Goal: Download file/media: Obtain a digital file from the website

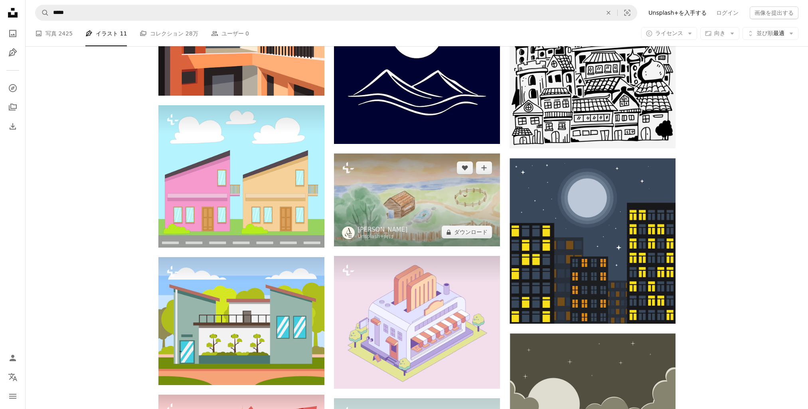
scroll to position [29207, 0]
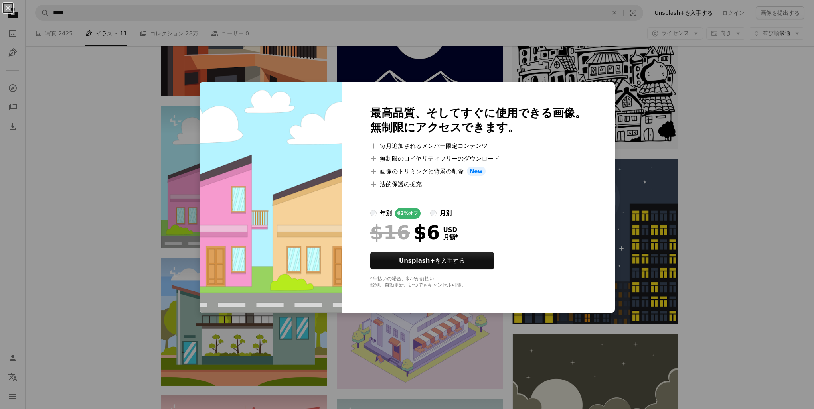
click at [453, 142] on li "A plus sign 毎月追加されるメンバー限定コンテンツ" at bounding box center [478, 146] width 216 height 10
click at [109, 148] on div "An X shape 最高品質、そしてすぐに使用できる画像。 無制限にアクセスできます。 A plus sign 毎月追加されるメンバー限定コンテンツ A p…" at bounding box center [407, 204] width 814 height 409
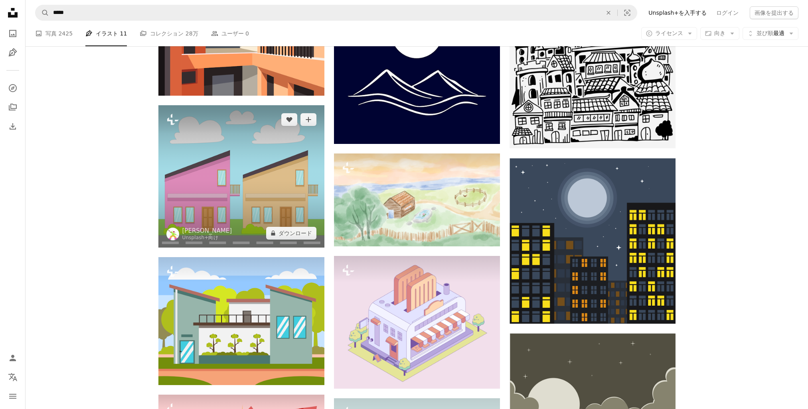
click at [250, 140] on img at bounding box center [241, 176] width 166 height 142
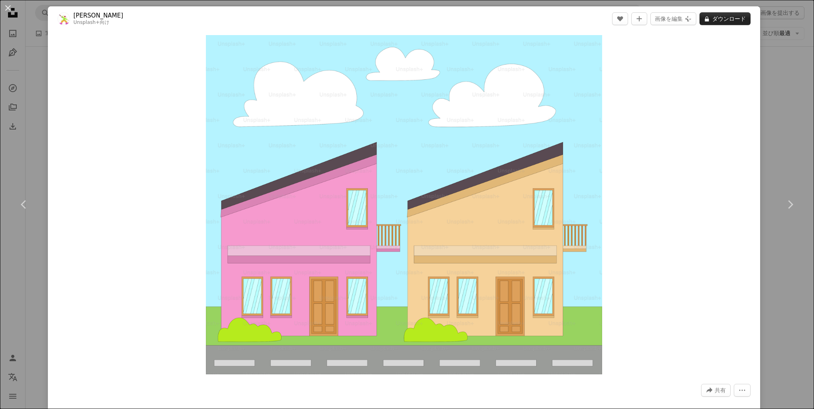
click at [726, 20] on button "A lock ダウンロード" at bounding box center [725, 18] width 51 height 13
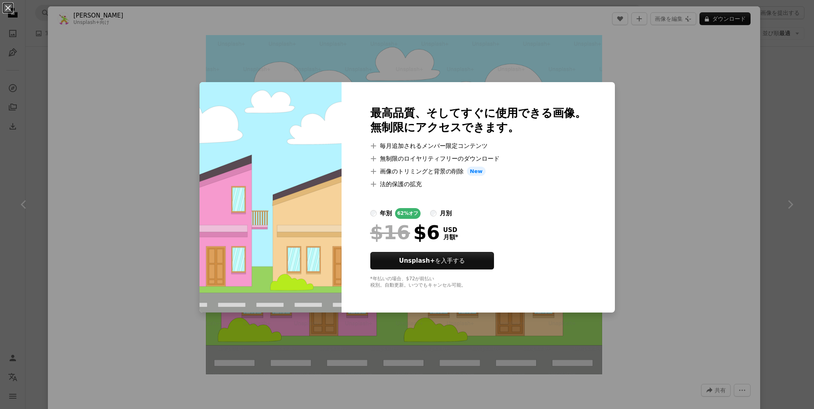
click at [801, 103] on div "An X shape 最高品質、そしてすぐに使用できる画像。 無制限にアクセスできます。 A plus sign 毎月追加されるメンバー限定コンテンツ A p…" at bounding box center [407, 204] width 814 height 409
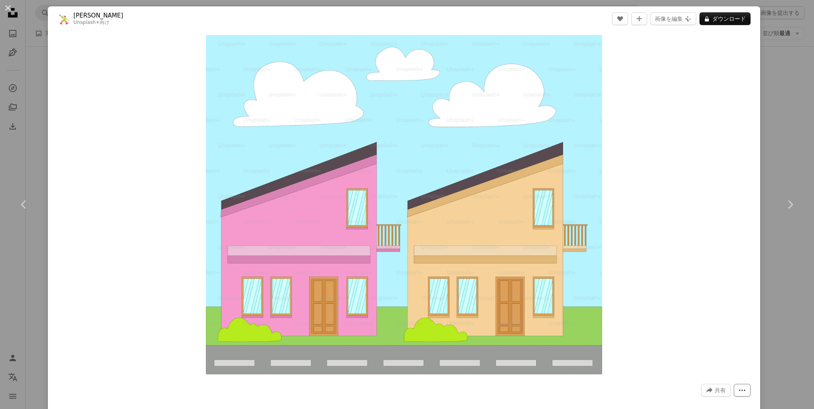
click at [728, 392] on dialog "An X shape Chevron left Chevron right [PERSON_NAME] Unsplash+ 向け A heart A plus…" at bounding box center [407, 204] width 814 height 409
click at [708, 387] on button "A forward-right arrow 共有" at bounding box center [716, 390] width 30 height 13
drag, startPoint x: 620, startPoint y: 87, endPoint x: 631, endPoint y: 84, distance: 11.5
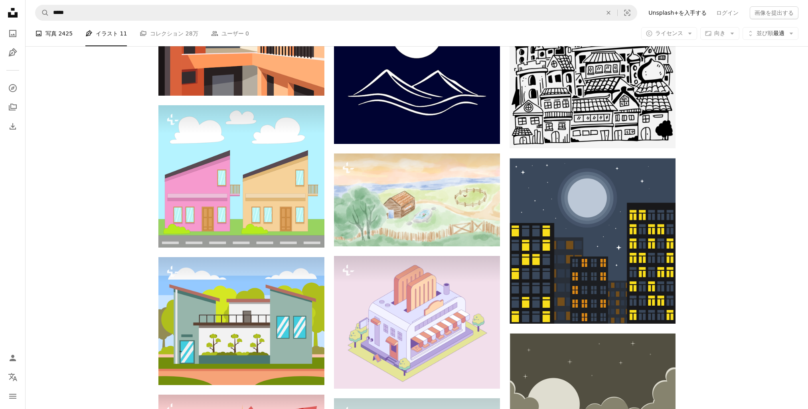
click at [65, 36] on span "2425" at bounding box center [65, 33] width 14 height 9
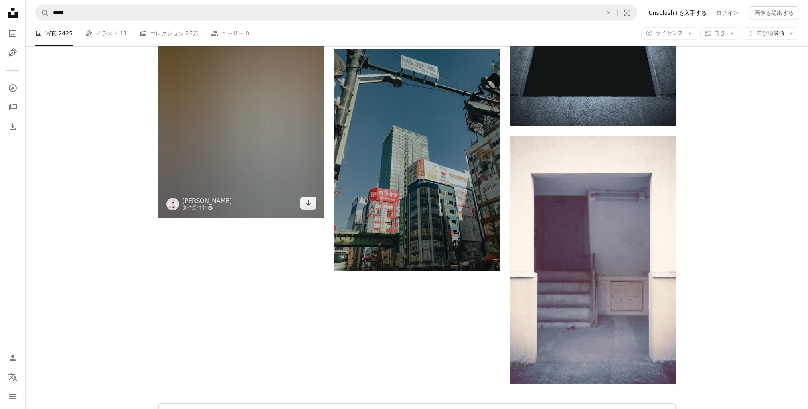
scroll to position [1197, 0]
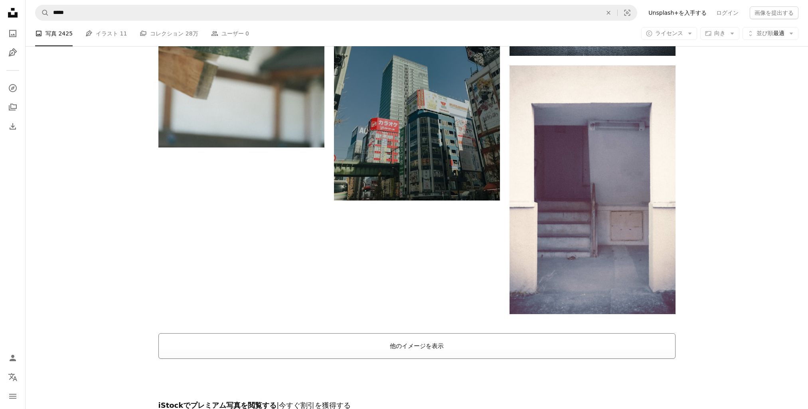
click at [410, 341] on button "他のイメージを表示" at bounding box center [416, 347] width 517 height 26
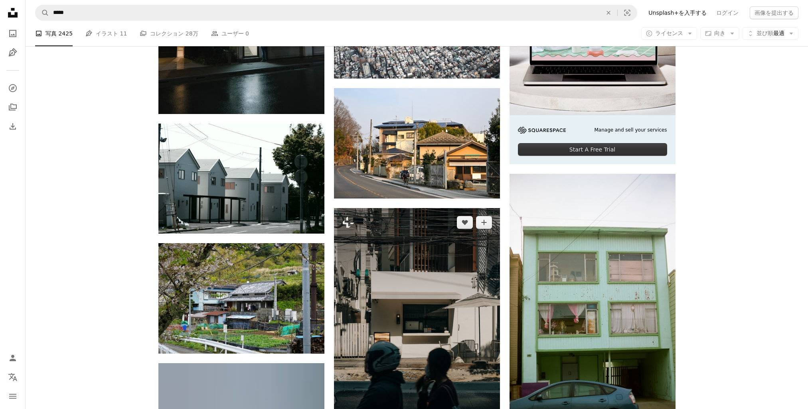
scroll to position [3113, 0]
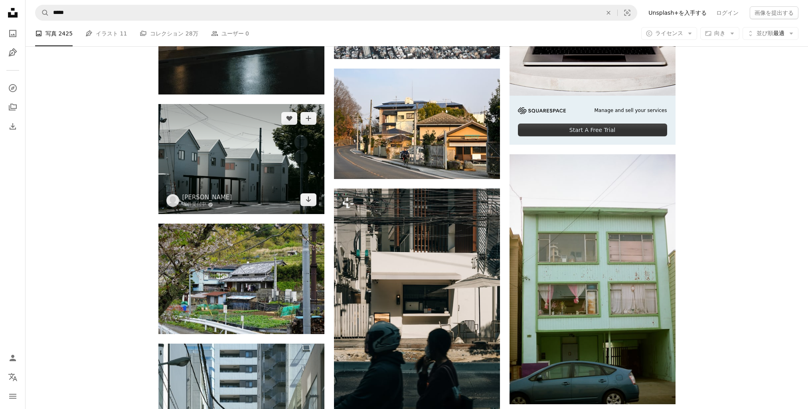
click at [253, 181] on img at bounding box center [241, 159] width 166 height 110
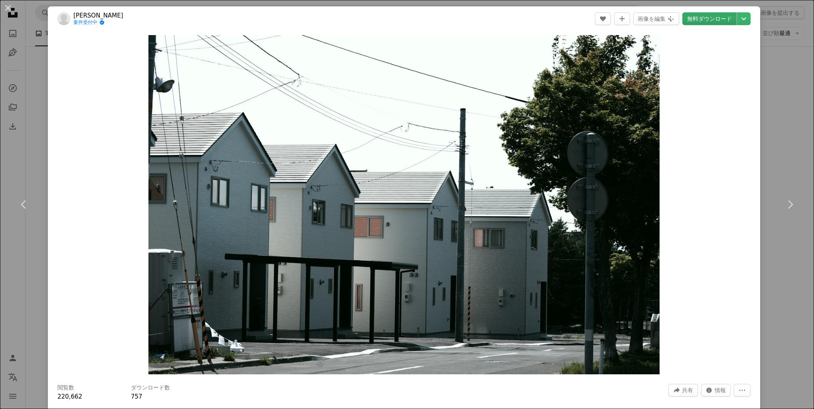
click at [720, 17] on link "無料ダウンロード" at bounding box center [709, 18] width 54 height 13
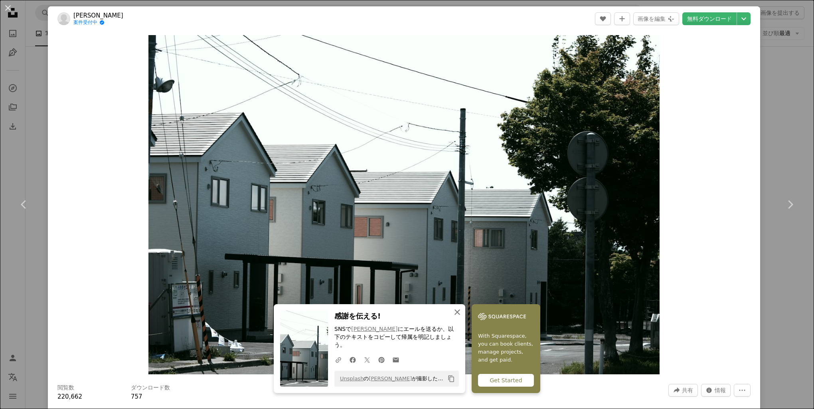
click at [454, 317] on icon "An X shape" at bounding box center [458, 313] width 10 height 10
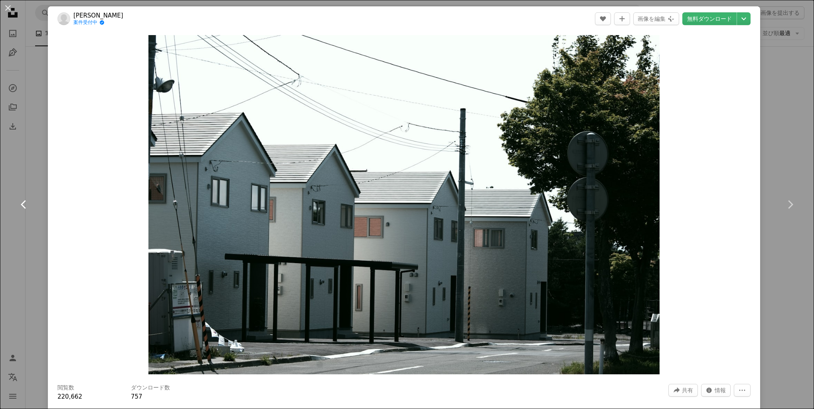
click at [17, 168] on link "Chevron left" at bounding box center [24, 204] width 48 height 77
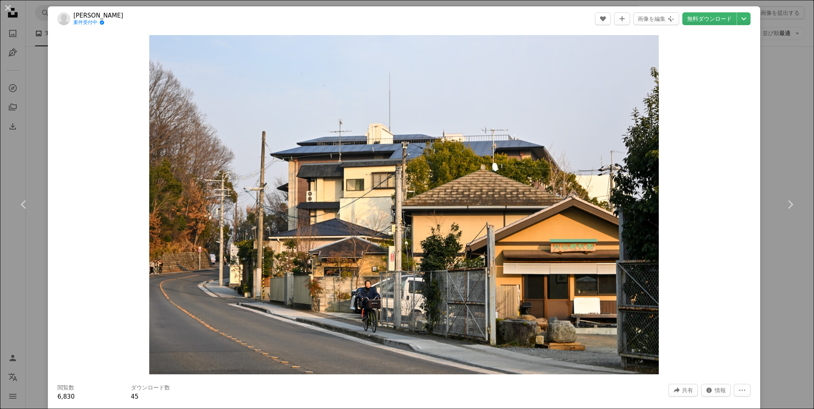
click at [767, 106] on div "An X shape Chevron left Chevron right [PERSON_NAME] 案件受付中 A checkmark inside of…" at bounding box center [407, 204] width 814 height 409
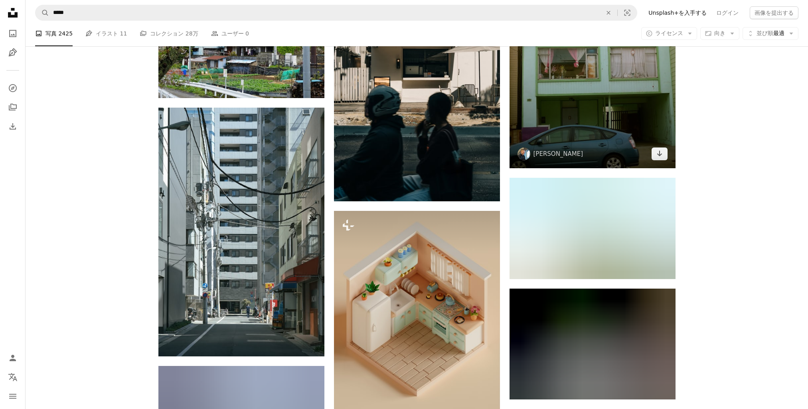
scroll to position [3352, 0]
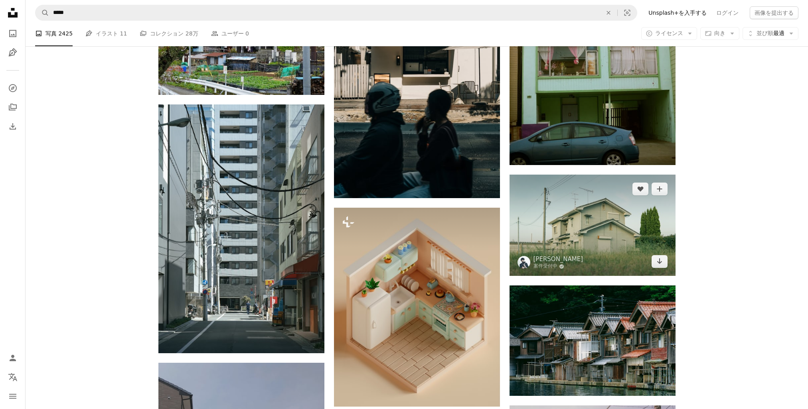
click at [612, 224] on img at bounding box center [593, 225] width 166 height 101
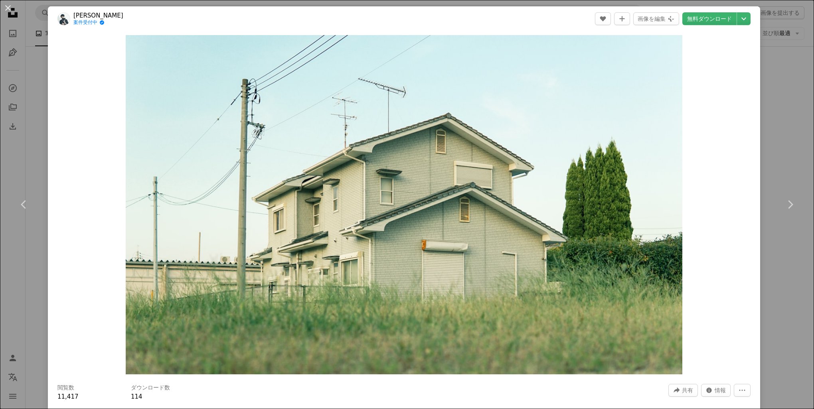
click at [773, 89] on div "An X shape Chevron left Chevron right HONG FENG 案件受付中 A checkmark inside of a c…" at bounding box center [407, 204] width 814 height 409
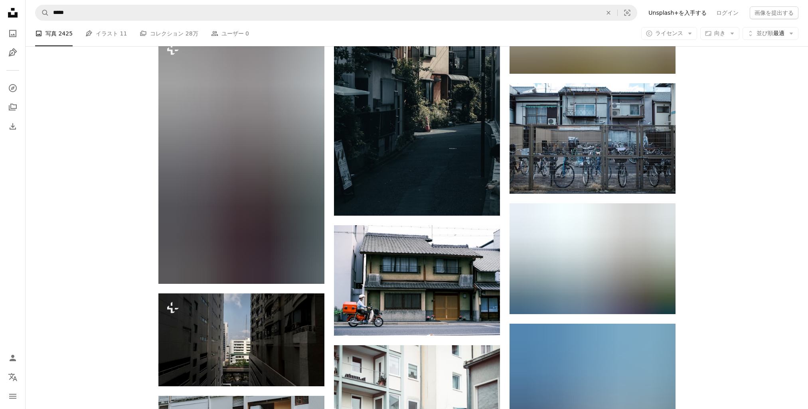
scroll to position [5587, 0]
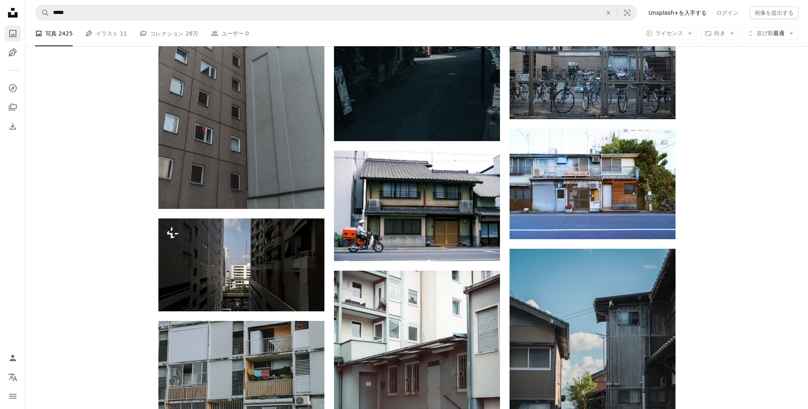
click at [14, 38] on icon "A photo" at bounding box center [13, 34] width 10 height 10
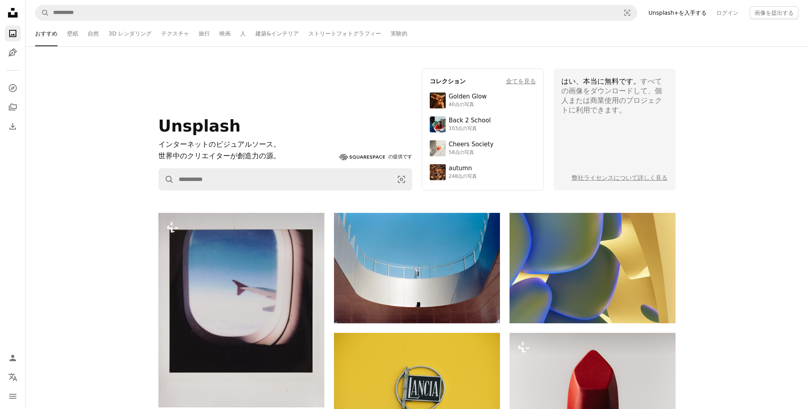
click at [99, 32] on ul "おすすめ 壁紙 自然 3D レンダリング テクスチャ 旅行 映画 人 建築&インテリア ストリートフォトグラフィー 実験的" at bounding box center [416, 34] width 763 height 26
click at [179, 34] on ul "おすすめ 壁紙 自然 3D レンダリング テクスチャ 旅行 映画 人 建築&インテリア ストリートフォトグラフィー 実験的" at bounding box center [416, 34] width 763 height 26
click at [199, 34] on link "旅行" at bounding box center [204, 34] width 11 height 26
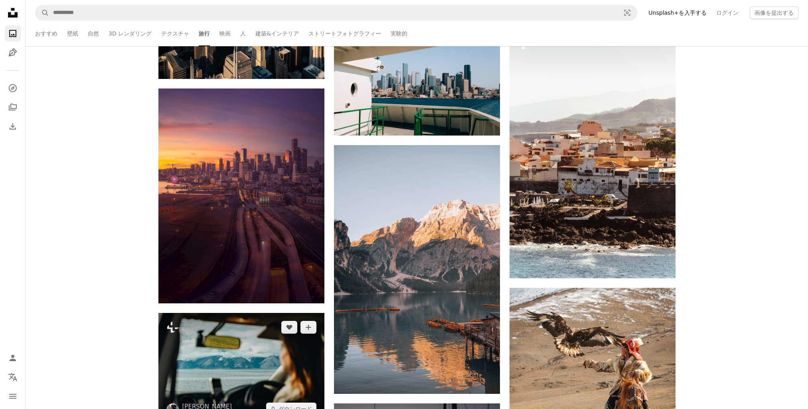
scroll to position [1636, 0]
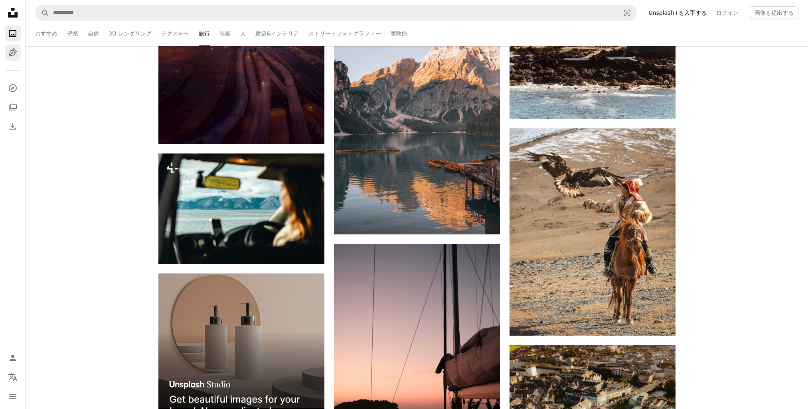
click at [20, 51] on link "Pen Tool" at bounding box center [13, 53] width 16 height 16
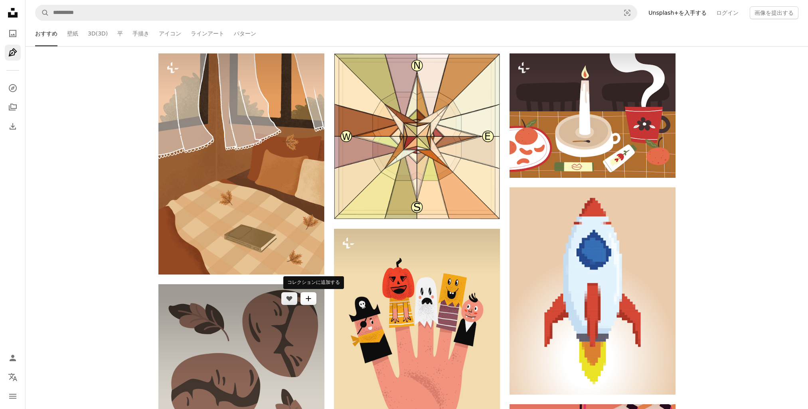
scroll to position [319, 0]
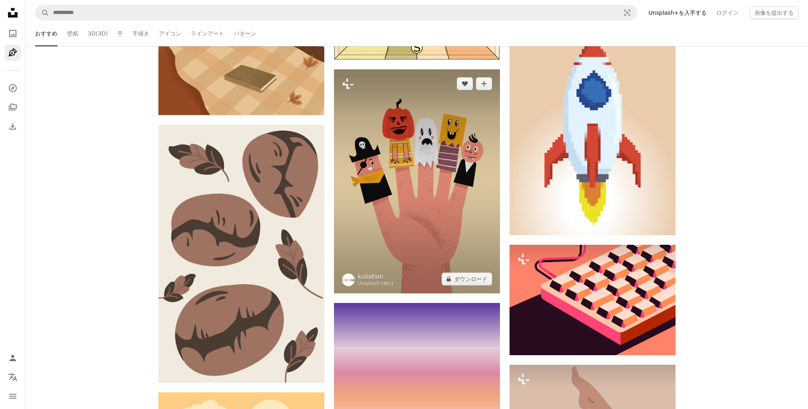
click at [400, 192] on img at bounding box center [417, 181] width 166 height 224
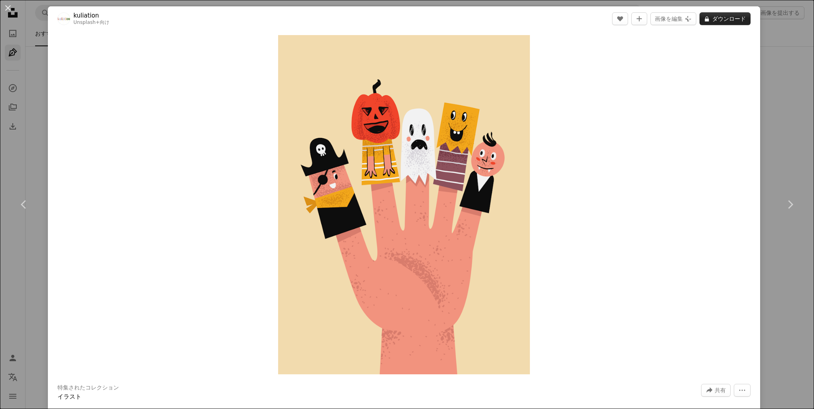
click at [727, 20] on button "A lock ダウンロード" at bounding box center [725, 18] width 51 height 13
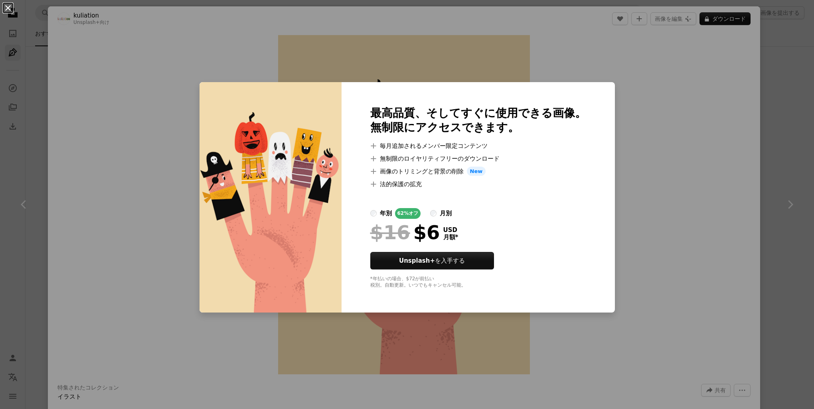
click at [8, 4] on button "An X shape" at bounding box center [8, 8] width 10 height 10
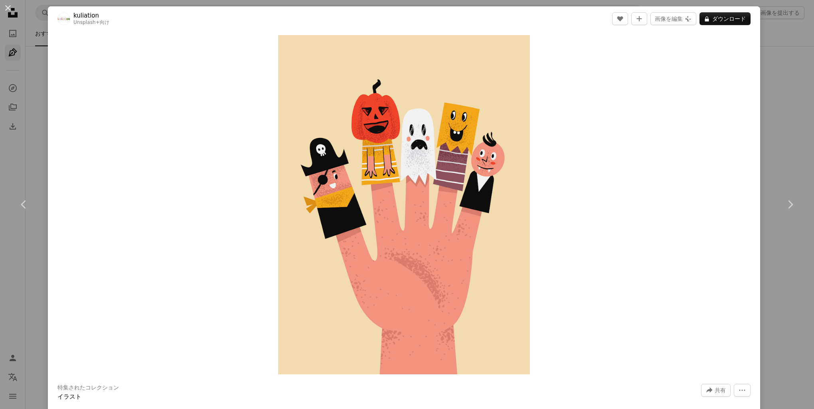
click at [8, 4] on button "An X shape" at bounding box center [8, 8] width 10 height 10
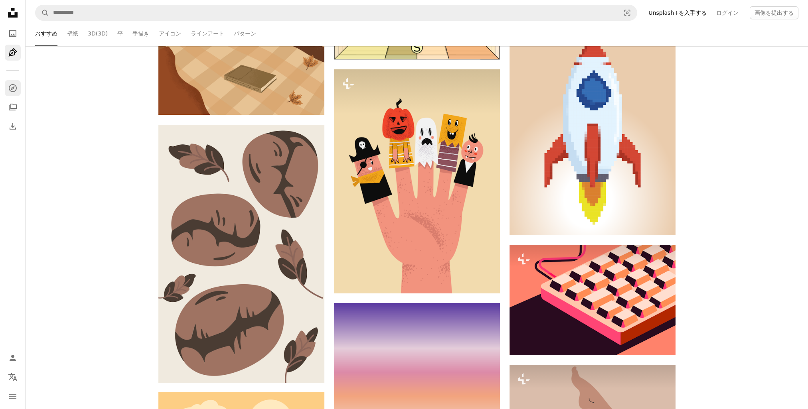
click at [7, 91] on link "A compass" at bounding box center [13, 88] width 16 height 16
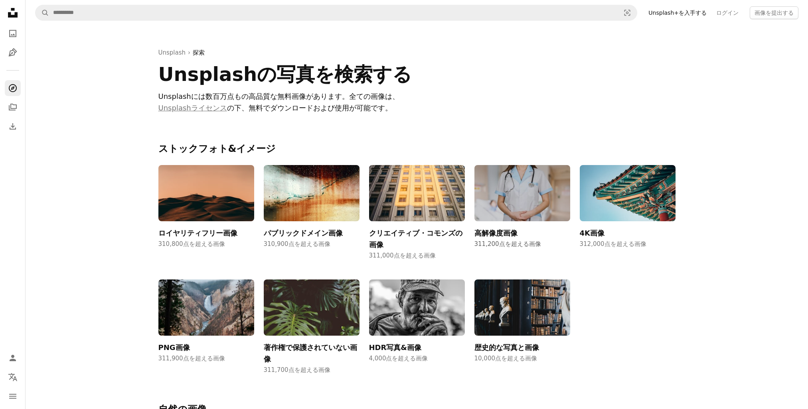
click at [534, 197] on img at bounding box center [523, 193] width 96 height 57
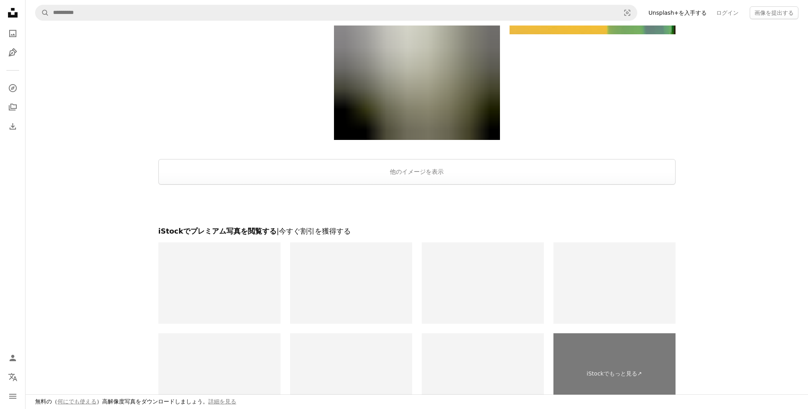
scroll to position [1612, 0]
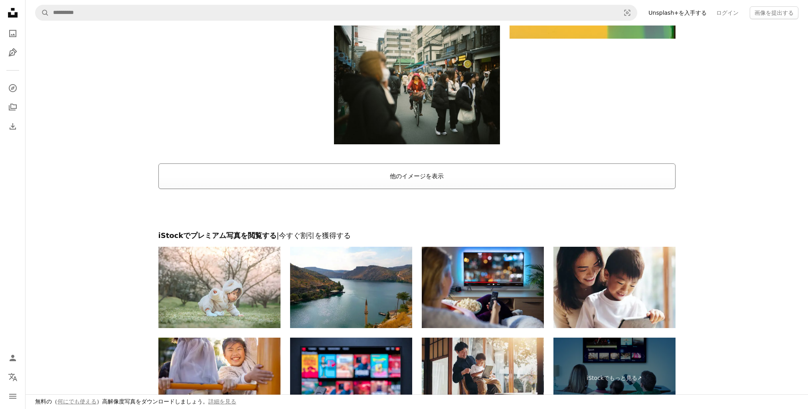
click at [383, 170] on button "他のイメージを表示" at bounding box center [416, 177] width 517 height 26
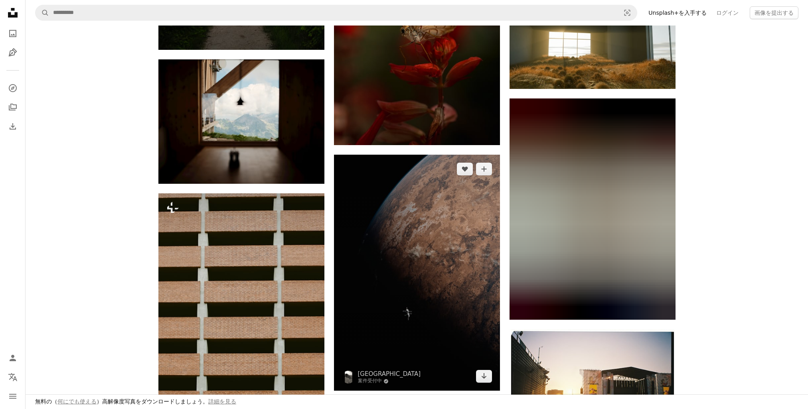
scroll to position [8038, 0]
